Goal: Information Seeking & Learning: Learn about a topic

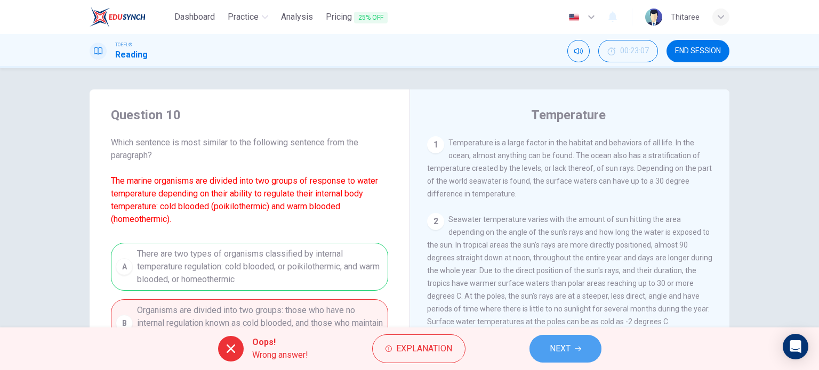
click at [557, 349] on span "NEXT" at bounding box center [560, 349] width 21 height 15
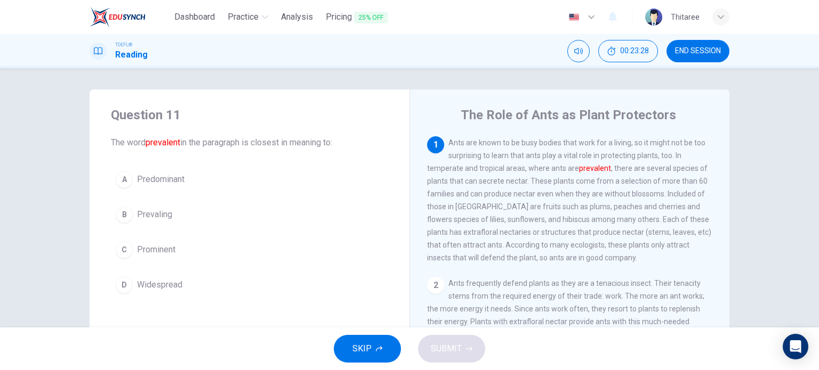
click at [158, 247] on span "Prominent" at bounding box center [156, 250] width 38 height 13
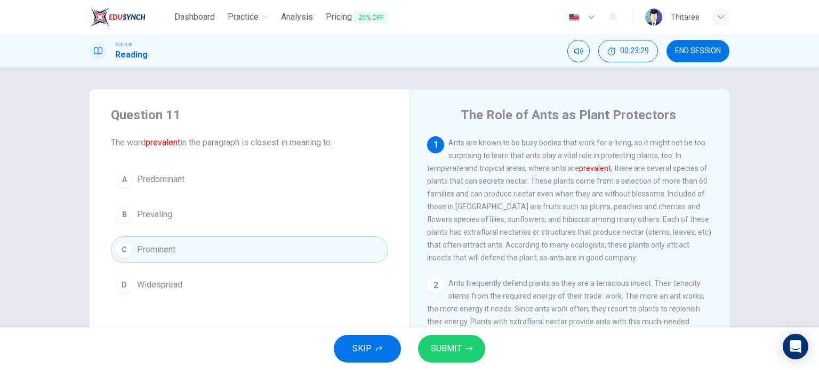
click at [461, 344] on span "SUBMIT" at bounding box center [446, 349] width 31 height 15
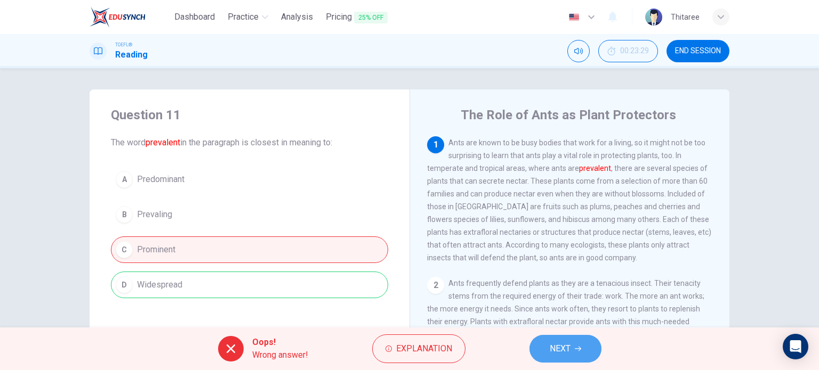
click at [572, 347] on button "NEXT" at bounding box center [565, 349] width 72 height 28
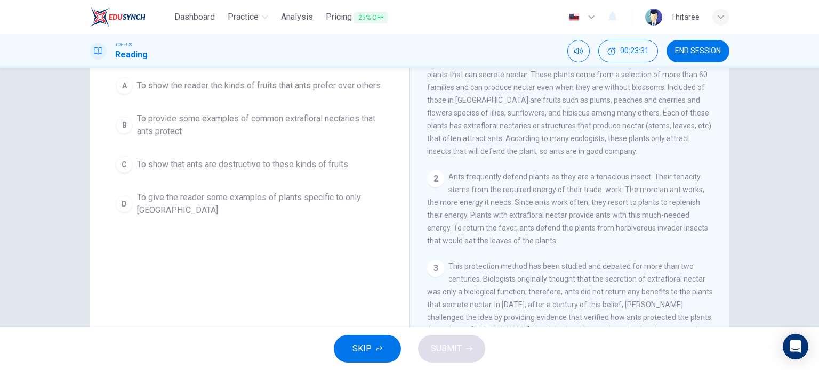
scroll to position [53, 0]
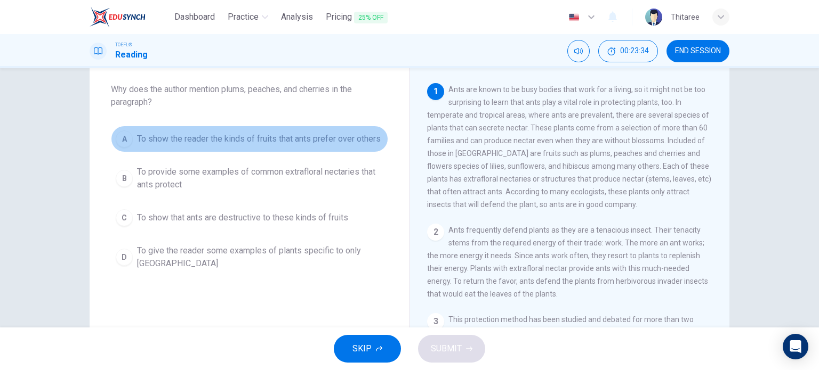
click at [247, 139] on span "To show the reader the kinds of fruits that ants prefer over others" at bounding box center [259, 139] width 244 height 13
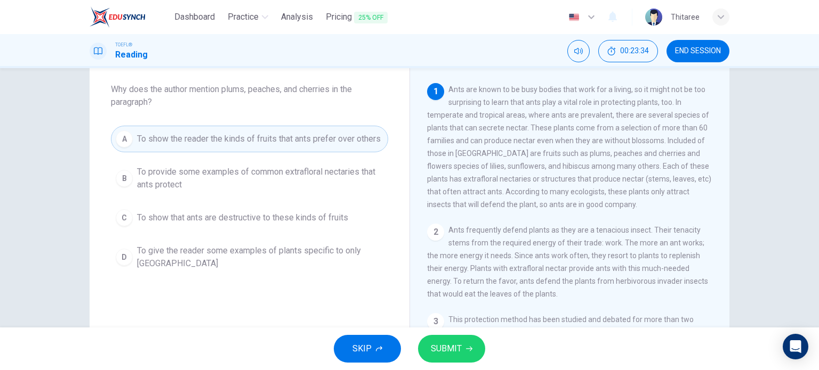
click at [450, 330] on div "SKIP SUBMIT" at bounding box center [409, 349] width 819 height 43
click at [450, 358] on button "SUBMIT" at bounding box center [451, 349] width 67 height 28
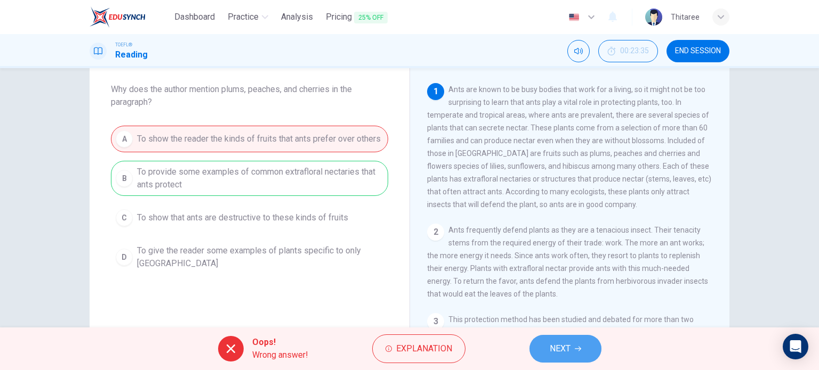
click at [570, 345] on span "NEXT" at bounding box center [560, 349] width 21 height 15
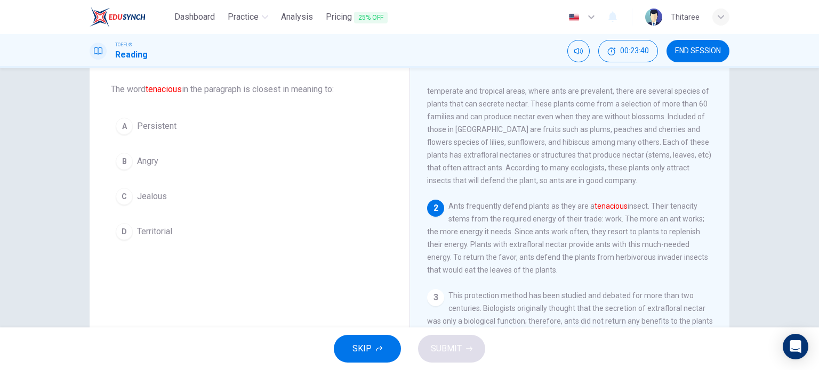
click at [155, 232] on span "Territorial" at bounding box center [154, 231] width 35 height 13
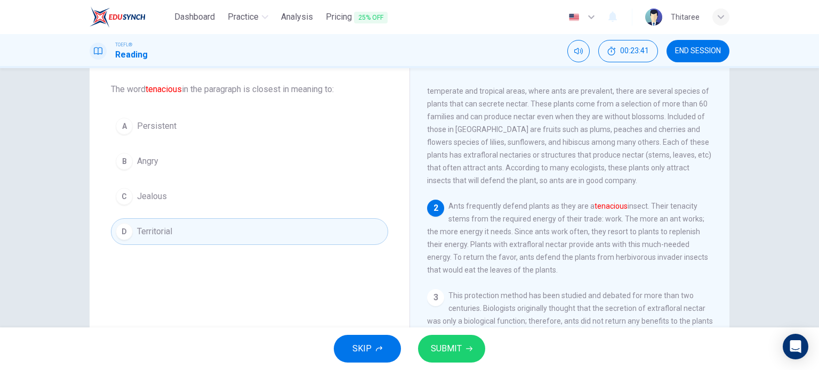
click at [453, 351] on span "SUBMIT" at bounding box center [446, 349] width 31 height 15
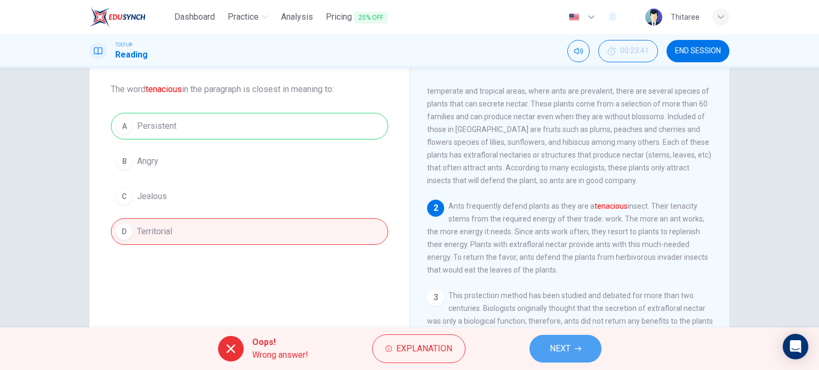
click at [582, 355] on button "NEXT" at bounding box center [565, 349] width 72 height 28
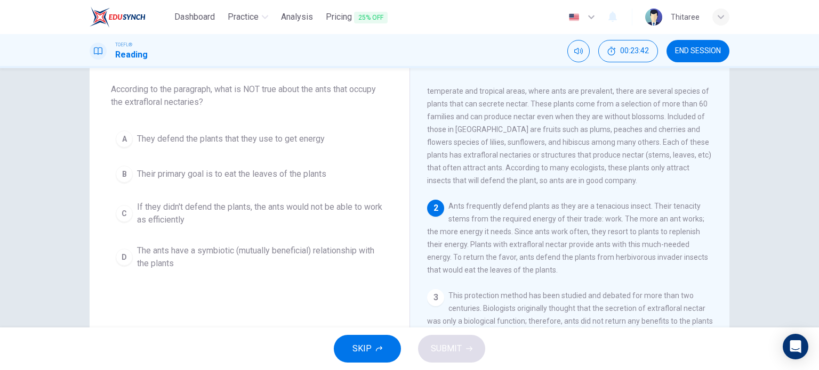
click at [259, 140] on span "They defend the plants that they use to get energy" at bounding box center [231, 139] width 188 height 13
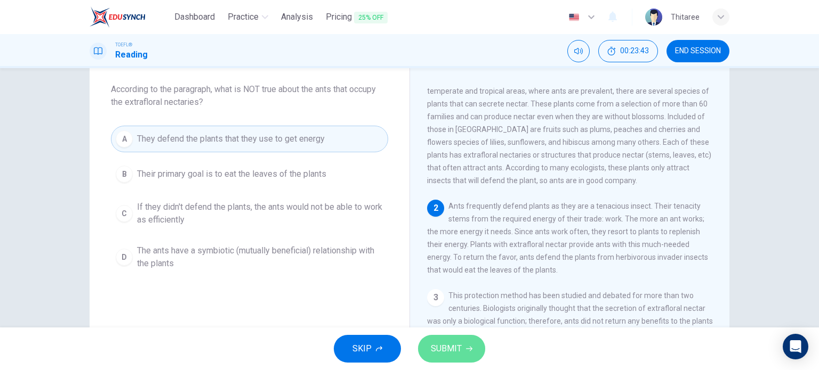
click at [448, 344] on span "SUBMIT" at bounding box center [446, 349] width 31 height 15
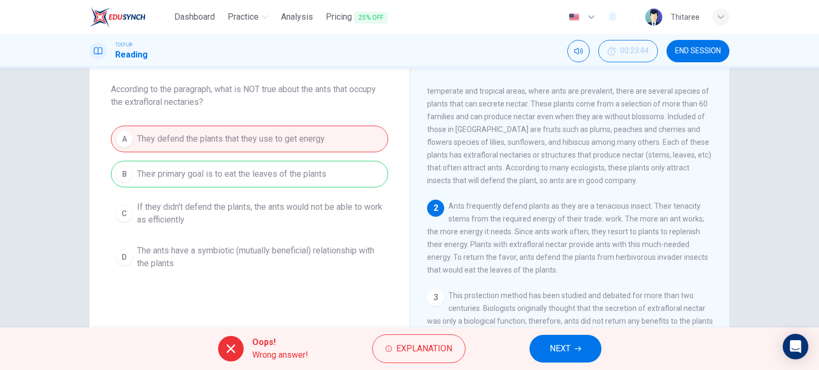
click at [553, 349] on span "NEXT" at bounding box center [560, 349] width 21 height 15
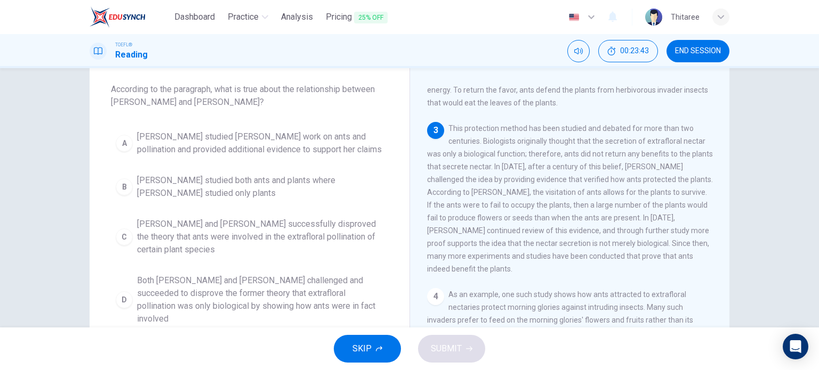
scroll to position [196, 0]
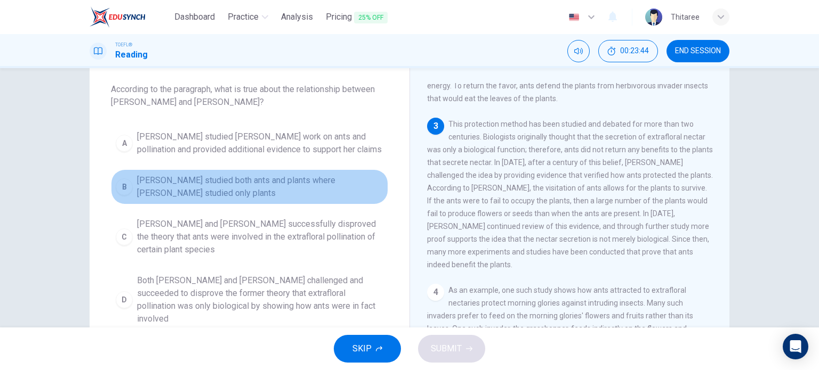
click at [221, 183] on span "[PERSON_NAME] studied both ants and plants where [PERSON_NAME] studied only pla…" at bounding box center [260, 187] width 246 height 26
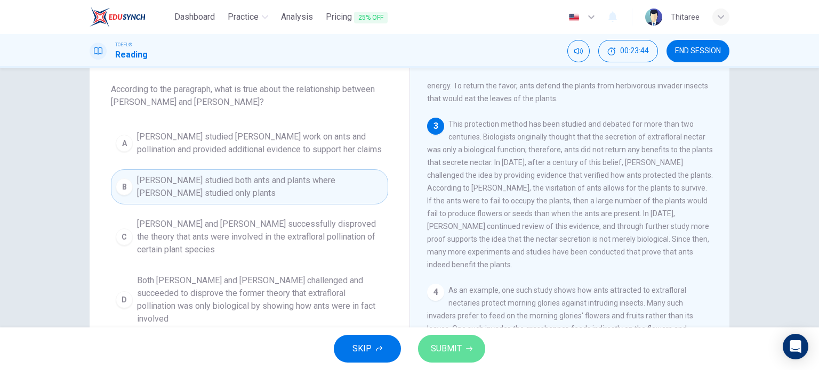
click at [439, 345] on span "SUBMIT" at bounding box center [446, 349] width 31 height 15
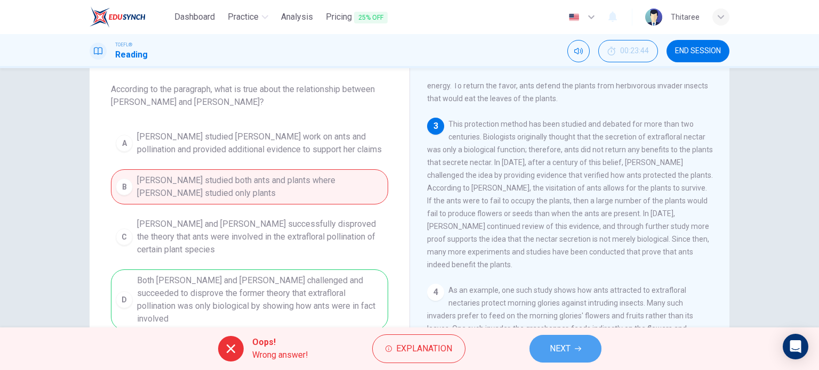
click at [565, 347] on span "NEXT" at bounding box center [560, 349] width 21 height 15
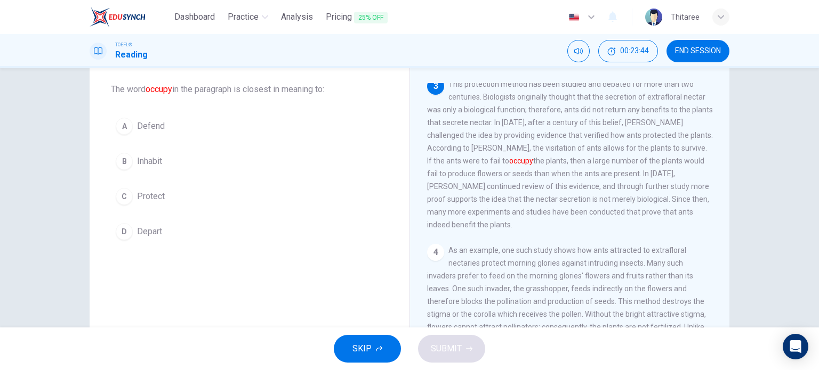
scroll to position [237, 0]
click at [141, 162] on span "Inhabit" at bounding box center [149, 161] width 25 height 13
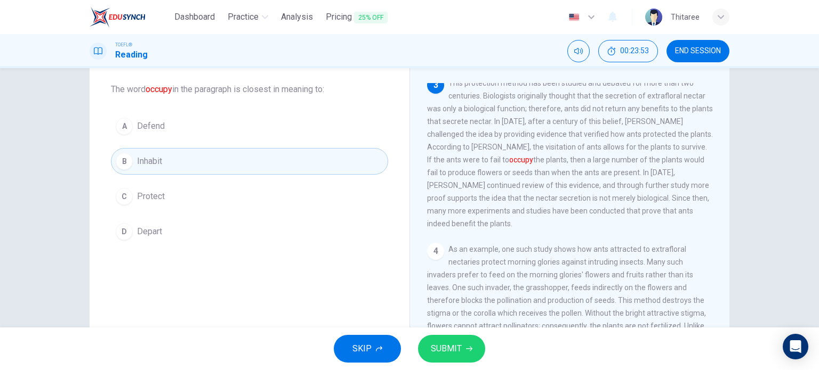
click at [460, 349] on span "SUBMIT" at bounding box center [446, 349] width 31 height 15
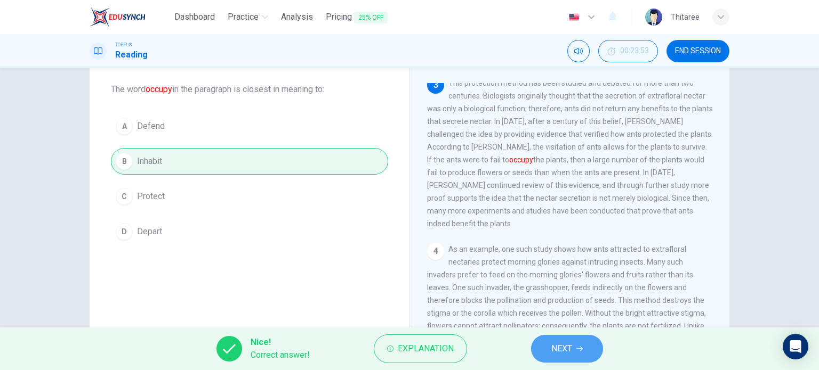
click at [570, 353] on span "NEXT" at bounding box center [561, 349] width 21 height 15
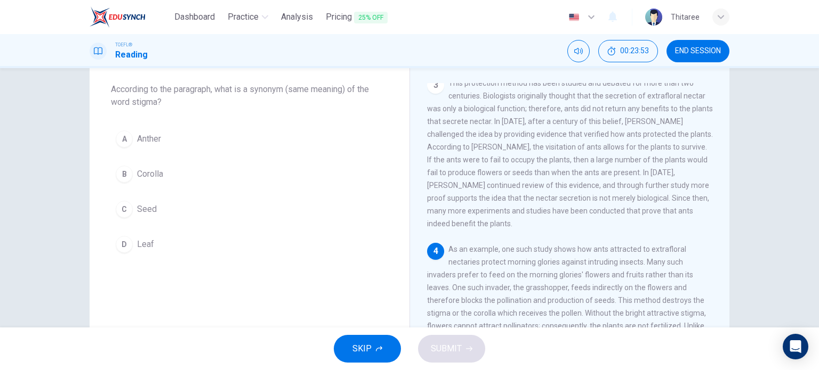
scroll to position [341, 0]
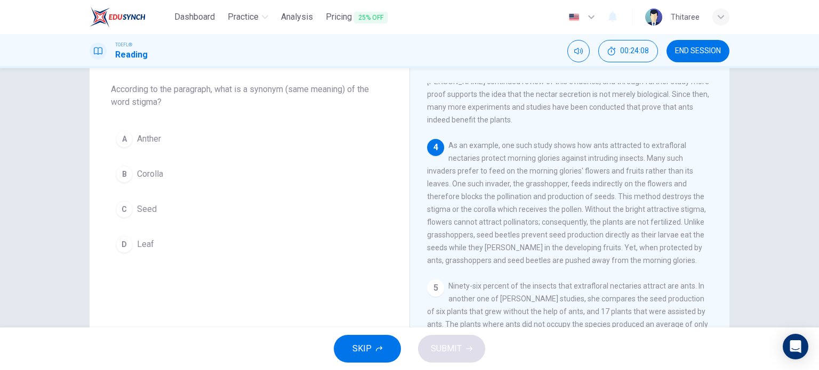
click at [149, 206] on span "Seed" at bounding box center [147, 209] width 20 height 13
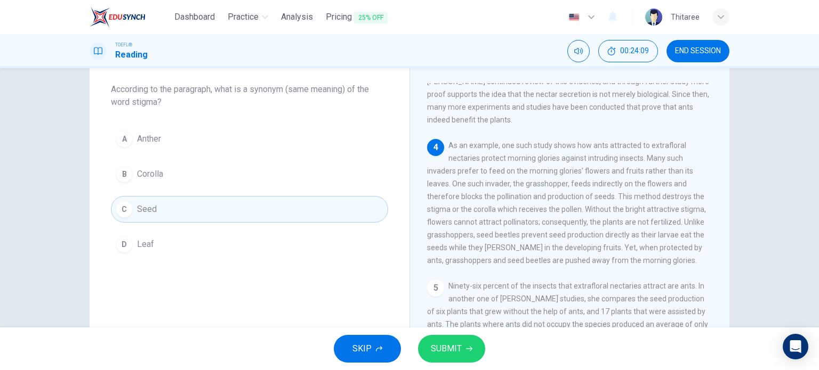
click at [454, 351] on span "SUBMIT" at bounding box center [446, 349] width 31 height 15
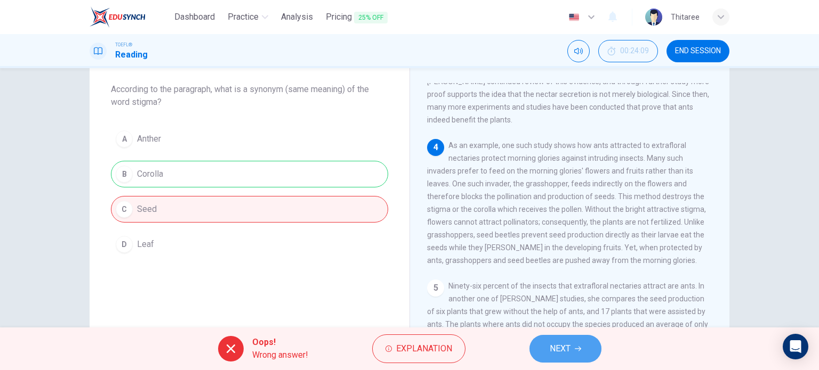
click at [584, 352] on button "NEXT" at bounding box center [565, 349] width 72 height 28
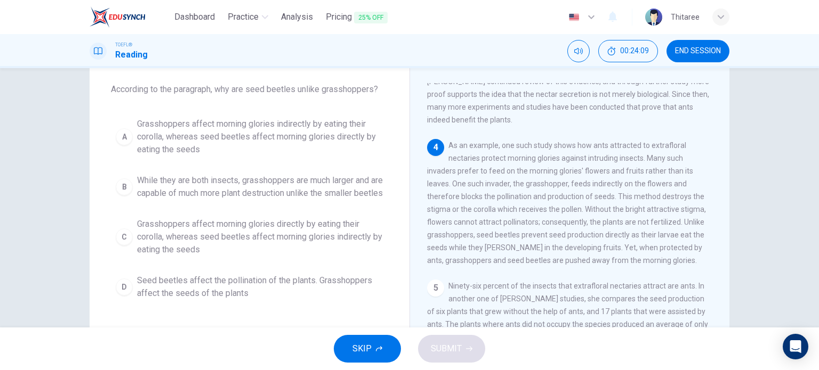
scroll to position [378, 0]
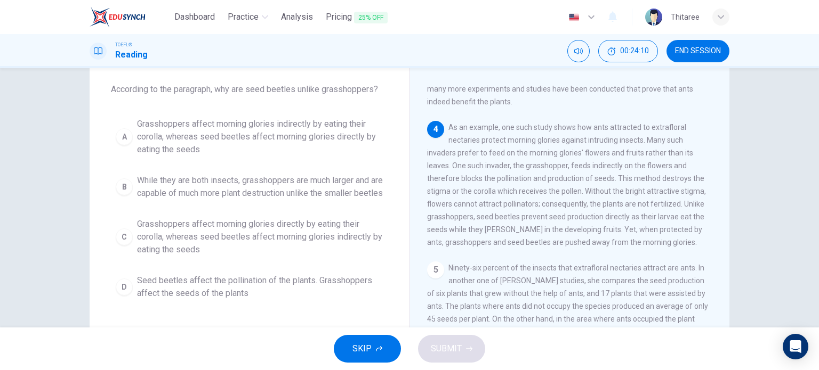
drag, startPoint x: 188, startPoint y: 176, endPoint x: 238, endPoint y: 204, distance: 57.5
click at [188, 176] on span "While they are both insects, grasshoppers are much larger and are capable of mu…" at bounding box center [260, 187] width 246 height 26
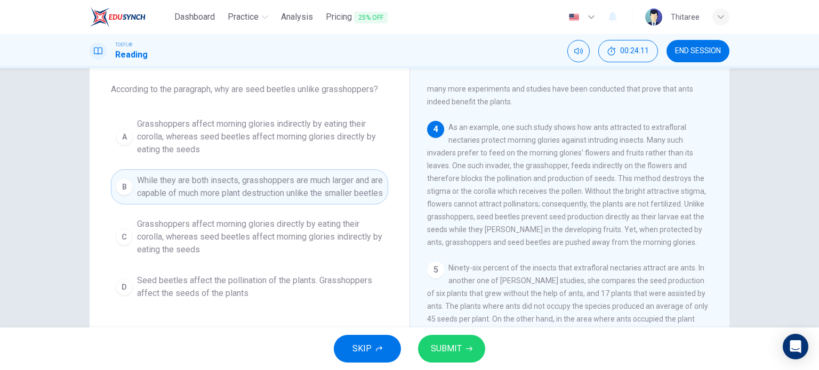
click at [466, 343] on button "SUBMIT" at bounding box center [451, 349] width 67 height 28
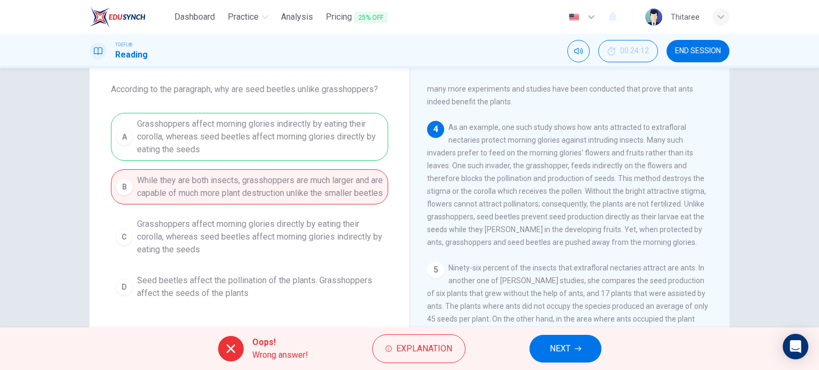
click at [590, 348] on button "NEXT" at bounding box center [565, 349] width 72 height 28
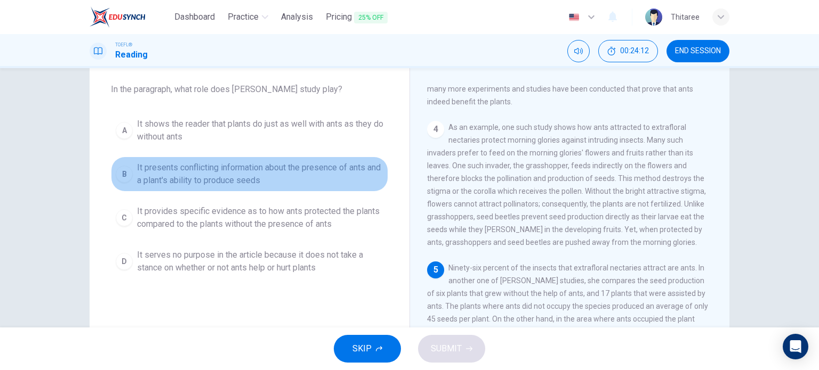
click at [257, 174] on span "It presents conflicting information about the presence of ants and a plant's ab…" at bounding box center [260, 175] width 246 height 26
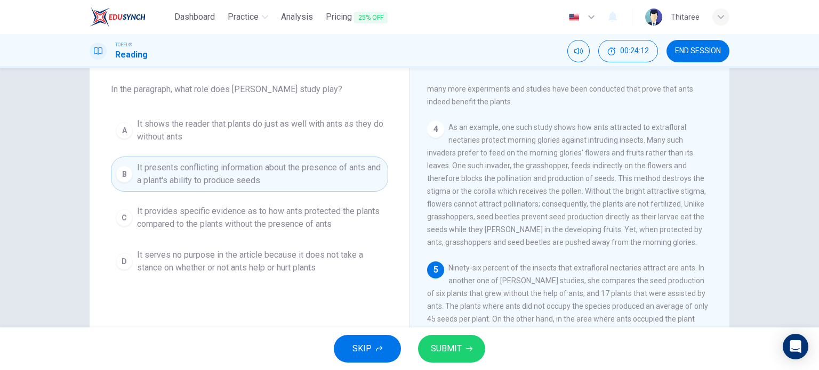
click at [446, 335] on button "SUBMIT" at bounding box center [451, 349] width 67 height 28
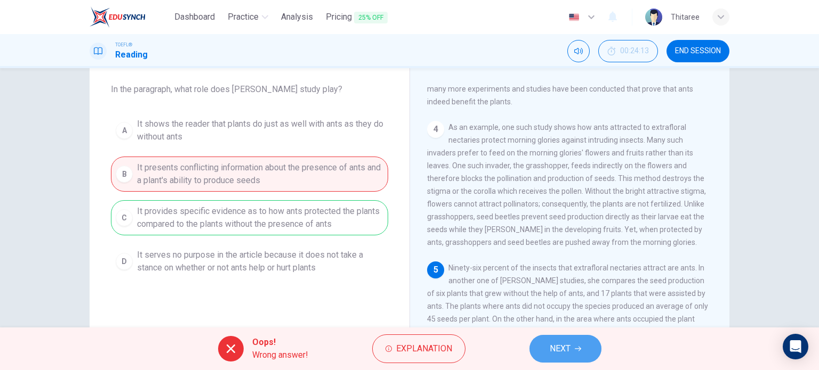
click at [541, 346] on button "NEXT" at bounding box center [565, 349] width 72 height 28
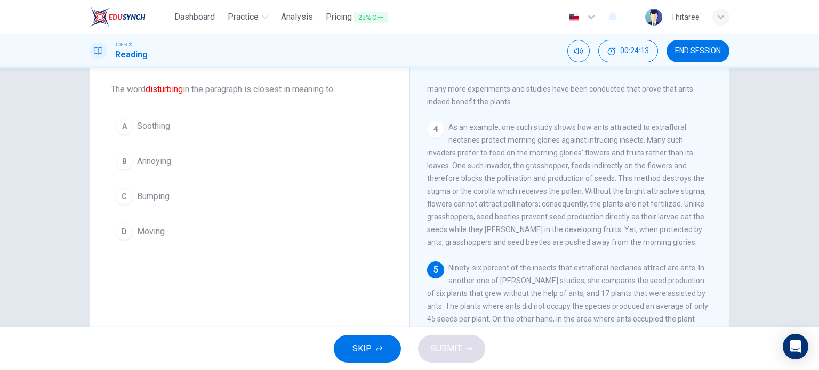
click at [166, 196] on span "Bumping" at bounding box center [153, 196] width 33 height 13
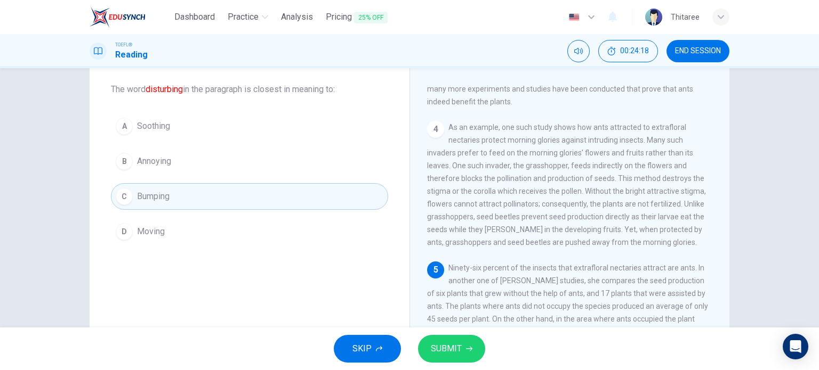
click at [164, 167] on span "Annoying" at bounding box center [154, 161] width 34 height 13
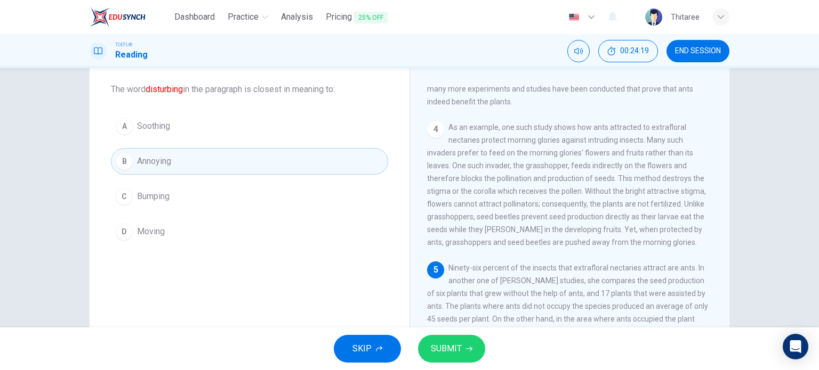
click at [461, 356] on button "SUBMIT" at bounding box center [451, 349] width 67 height 28
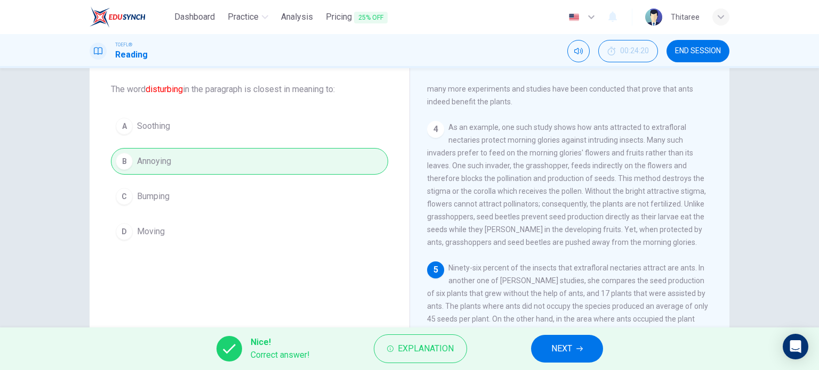
click at [557, 346] on span "NEXT" at bounding box center [561, 349] width 21 height 15
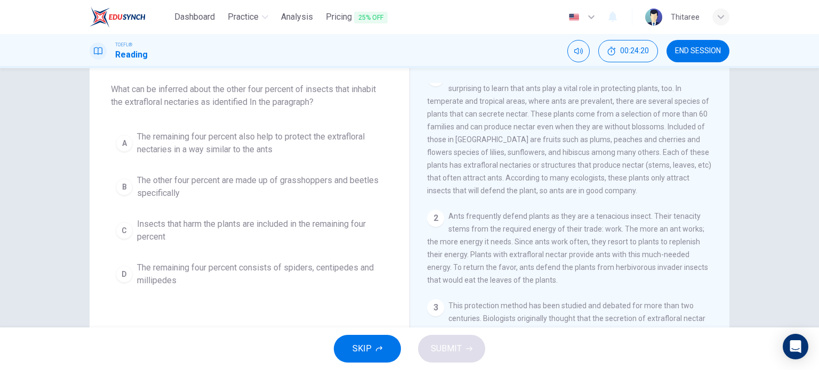
scroll to position [0, 0]
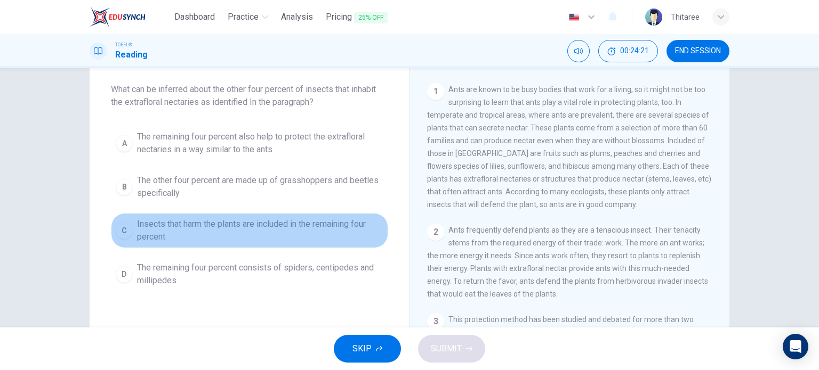
click at [162, 225] on span "Insects that harm the plants are included in the remaining four percent" at bounding box center [260, 231] width 246 height 26
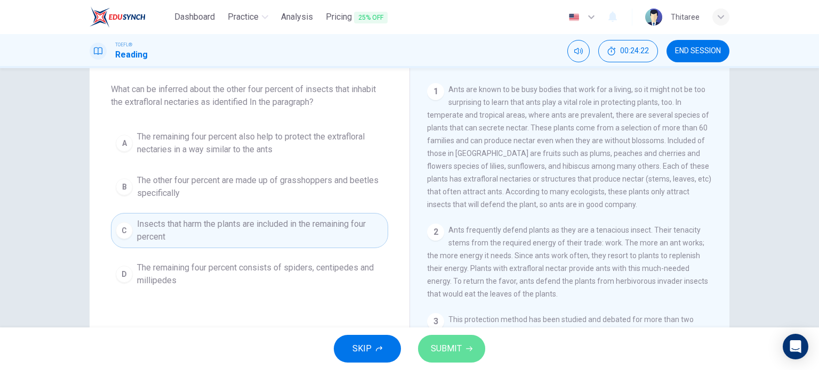
click at [454, 351] on span "SUBMIT" at bounding box center [446, 349] width 31 height 15
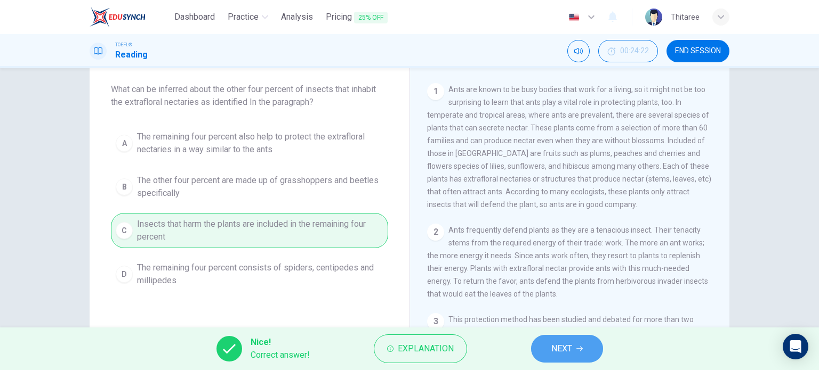
click at [569, 345] on span "NEXT" at bounding box center [561, 349] width 21 height 15
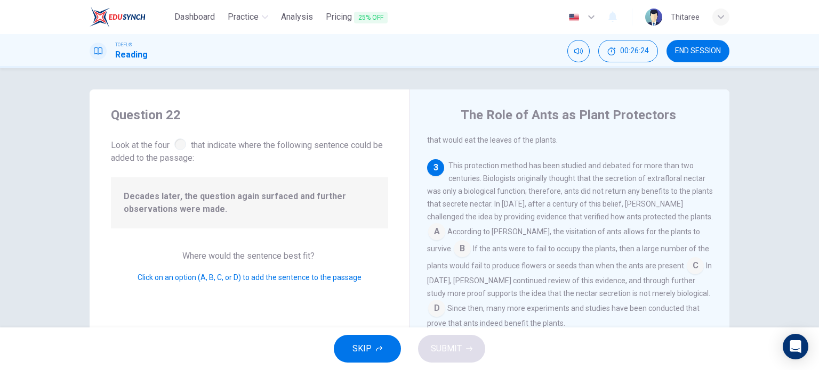
click at [687, 276] on input at bounding box center [695, 267] width 17 height 17
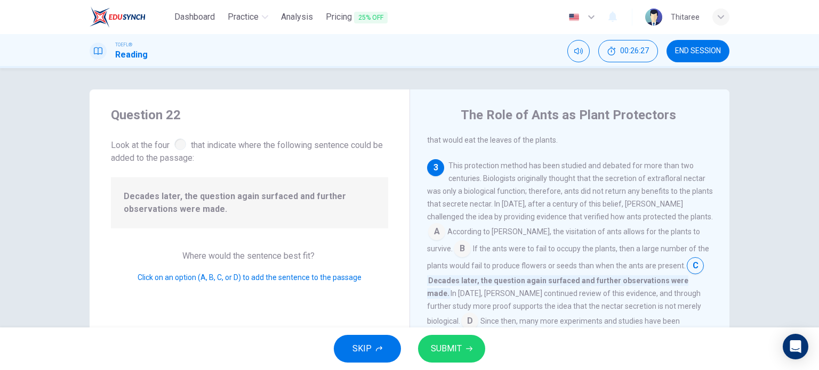
click at [458, 349] on span "SUBMIT" at bounding box center [446, 349] width 31 height 15
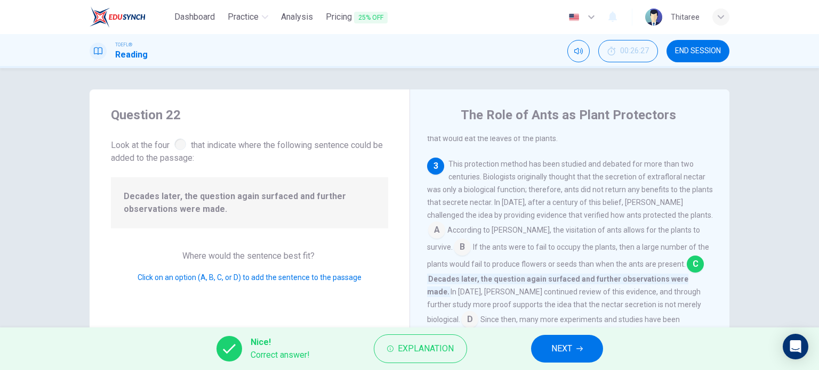
scroll to position [207, 0]
